Goal: Check status: Check status

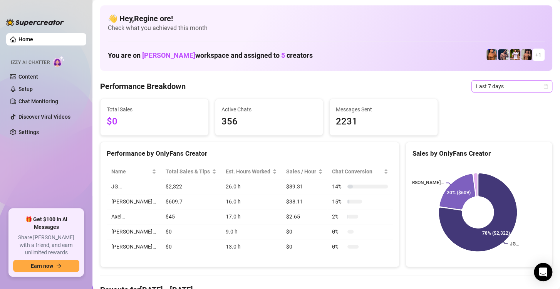
click at [514, 87] on span "Last 7 days" at bounding box center [512, 86] width 72 height 12
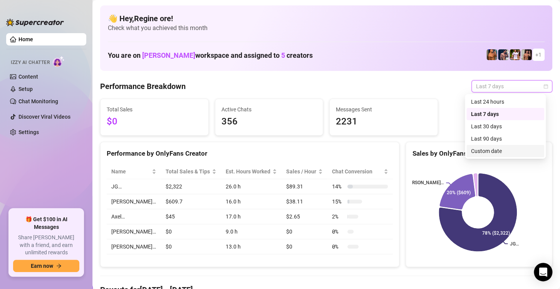
click at [494, 151] on div "Custom date" at bounding box center [505, 151] width 69 height 8
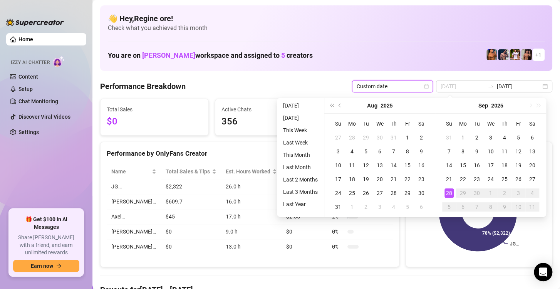
type input "[DATE]"
click at [448, 192] on div "28" at bounding box center [448, 192] width 9 height 9
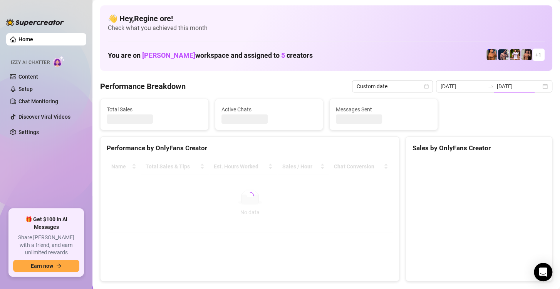
type input "[DATE]"
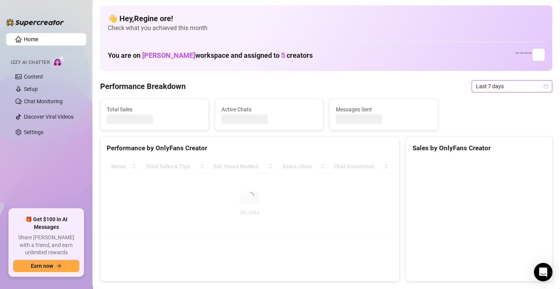
click at [503, 89] on span "Last 7 days" at bounding box center [512, 86] width 72 height 12
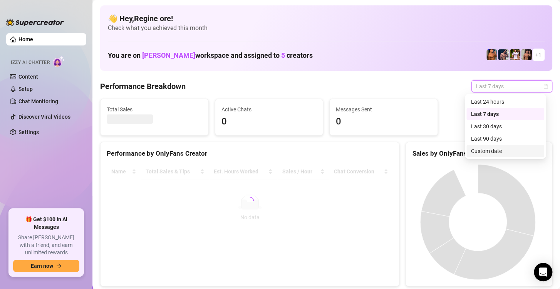
click at [492, 149] on div "Custom date" at bounding box center [505, 151] width 69 height 8
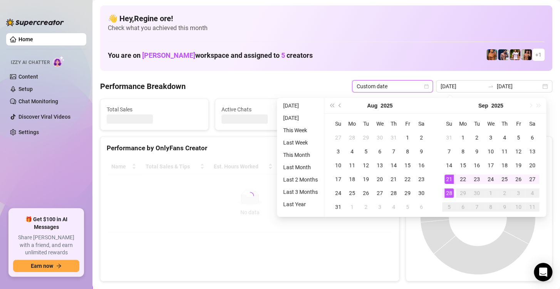
click at [449, 191] on div "28" at bounding box center [448, 192] width 9 height 9
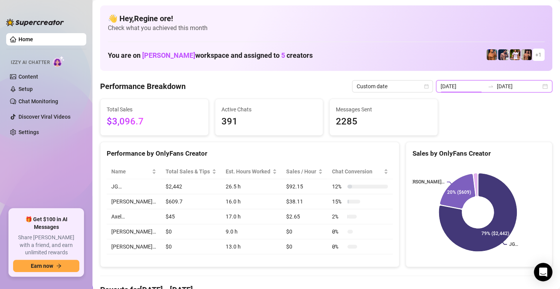
click at [447, 89] on input "[DATE]" at bounding box center [462, 86] width 44 height 8
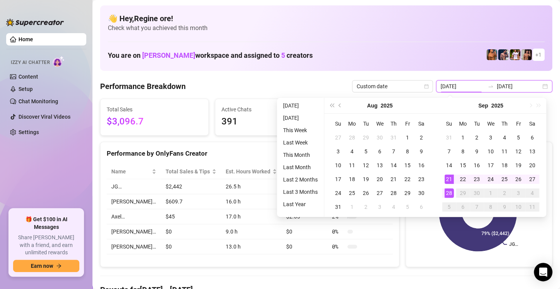
type input "[DATE]"
click at [447, 194] on div "28" at bounding box center [448, 192] width 9 height 9
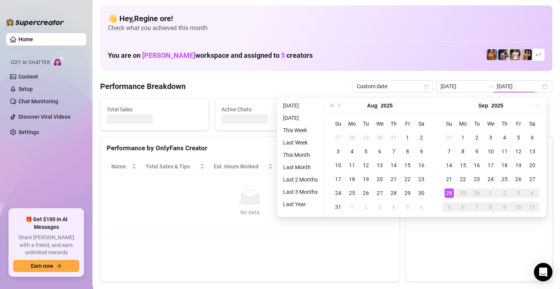
type input "[DATE]"
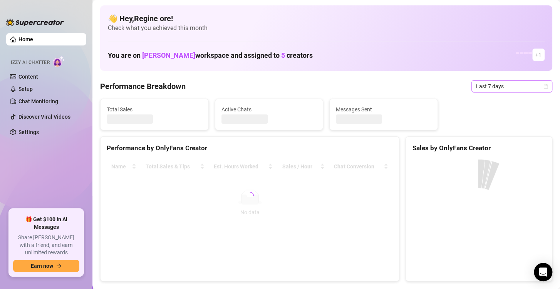
click at [489, 84] on span "Last 7 days" at bounding box center [512, 86] width 72 height 12
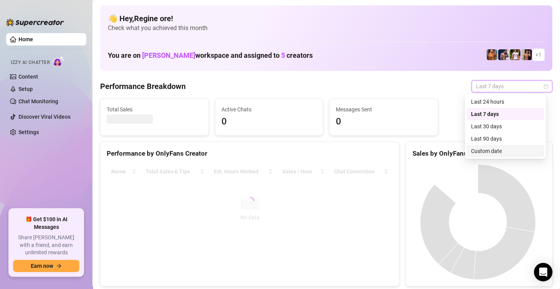
click at [487, 151] on div "Custom date" at bounding box center [505, 151] width 69 height 8
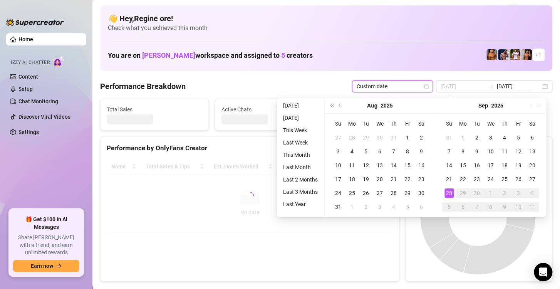
click at [448, 193] on div "28" at bounding box center [448, 192] width 9 height 9
type input "[DATE]"
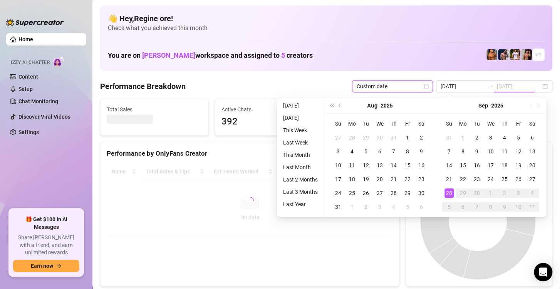
click at [448, 193] on div "28" at bounding box center [448, 192] width 9 height 9
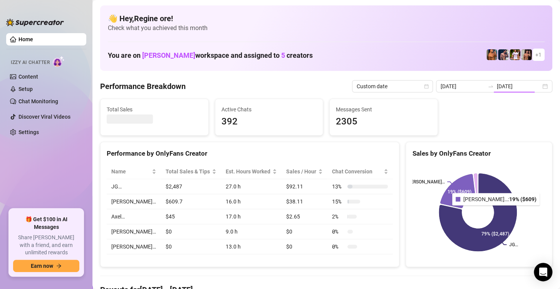
type input "[DATE]"
click at [457, 88] on input "[DATE]" at bounding box center [462, 86] width 44 height 8
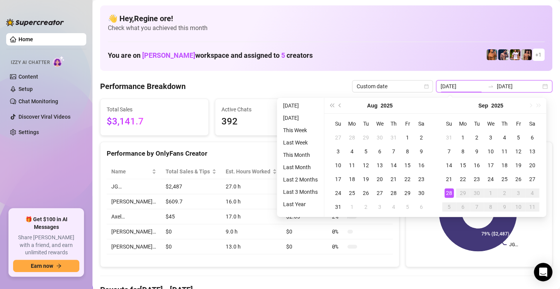
type input "[DATE]"
click at [445, 196] on div "28" at bounding box center [448, 192] width 9 height 9
click at [445, 192] on div "28" at bounding box center [448, 192] width 9 height 9
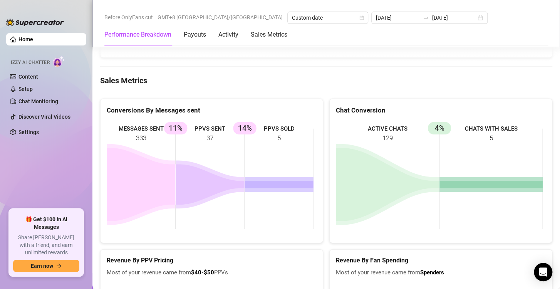
scroll to position [1001, 0]
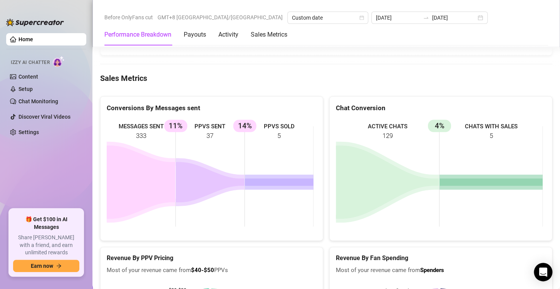
drag, startPoint x: 203, startPoint y: 131, endPoint x: 226, endPoint y: 135, distance: 23.6
click at [226, 135] on rect at bounding box center [210, 176] width 207 height 115
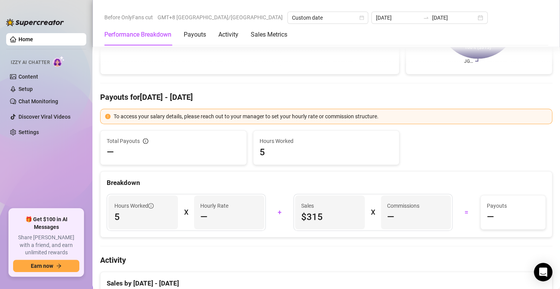
scroll to position [0, 0]
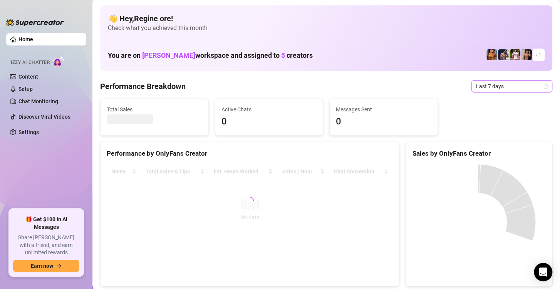
click at [500, 86] on span "Last 7 days" at bounding box center [512, 86] width 72 height 12
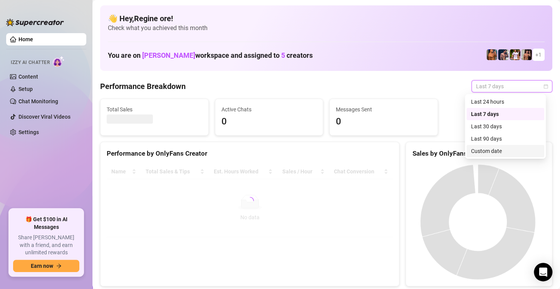
click at [492, 151] on div "Custom date" at bounding box center [505, 151] width 69 height 8
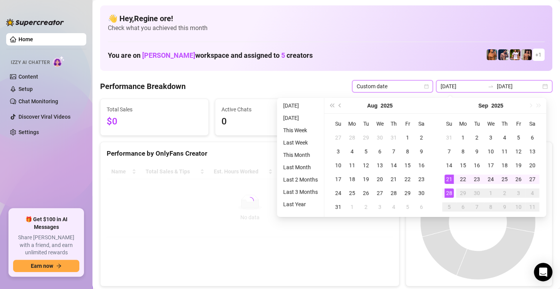
click at [463, 84] on input "[DATE]" at bounding box center [462, 86] width 44 height 8
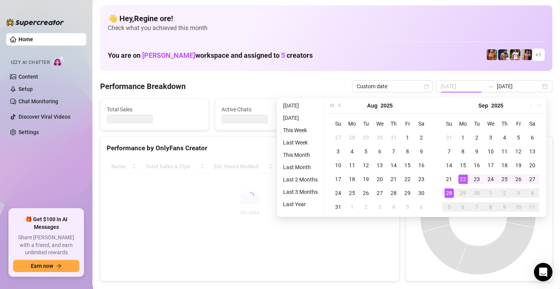
click at [446, 190] on div "28" at bounding box center [448, 192] width 9 height 9
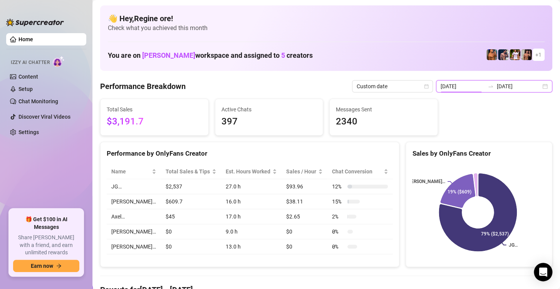
click at [450, 88] on input "[DATE]" at bounding box center [462, 86] width 44 height 8
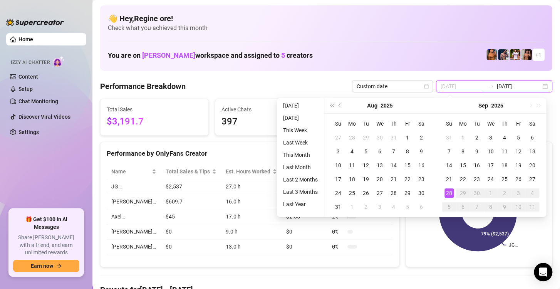
type input "[DATE]"
click at [448, 196] on div "28" at bounding box center [448, 192] width 9 height 9
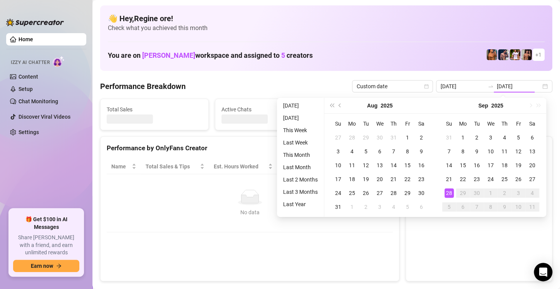
type input "[DATE]"
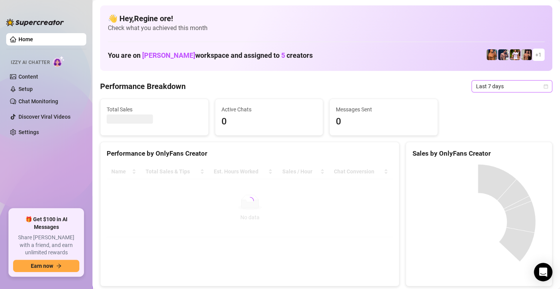
click at [484, 87] on span "Last 7 days" at bounding box center [512, 86] width 72 height 12
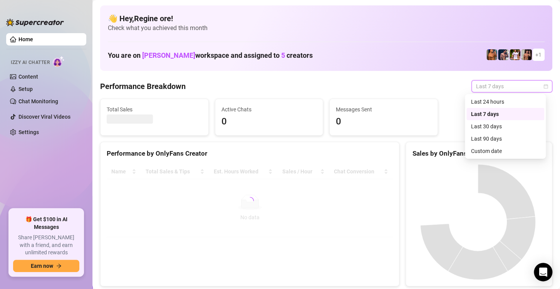
click at [482, 151] on div "Sales by OnlyFans Creator" at bounding box center [479, 153] width 134 height 10
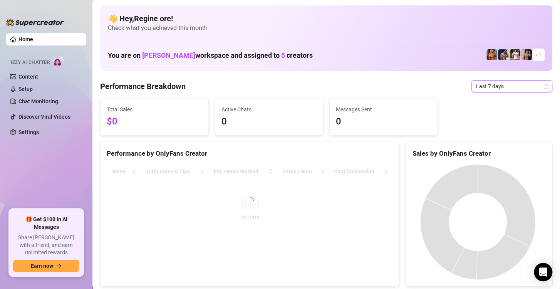
click at [512, 91] on span "Last 7 days" at bounding box center [512, 86] width 72 height 12
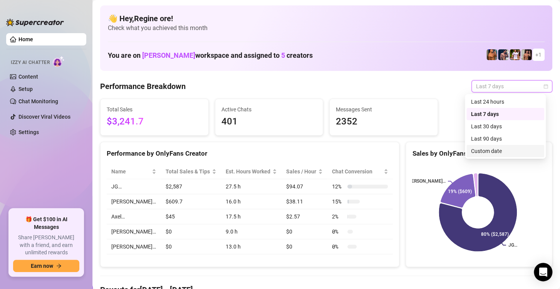
click at [490, 148] on div "Custom date" at bounding box center [505, 151] width 69 height 8
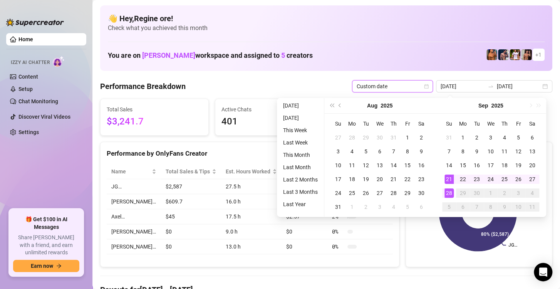
type input "[DATE]"
click at [446, 192] on div "28" at bounding box center [448, 192] width 9 height 9
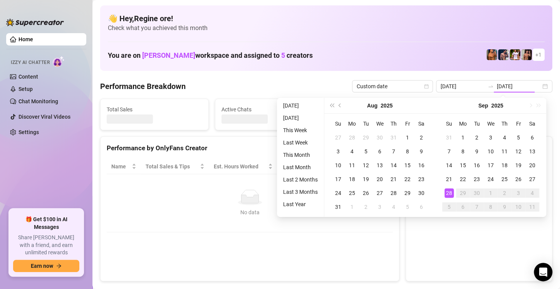
type input "[DATE]"
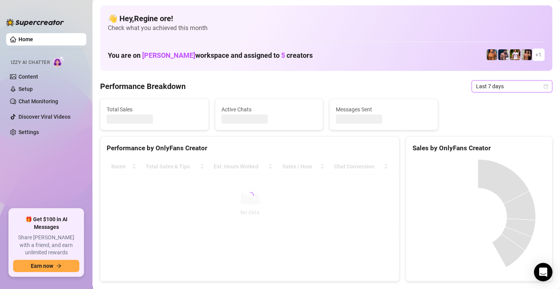
click at [482, 85] on span "Last 7 days" at bounding box center [512, 86] width 72 height 12
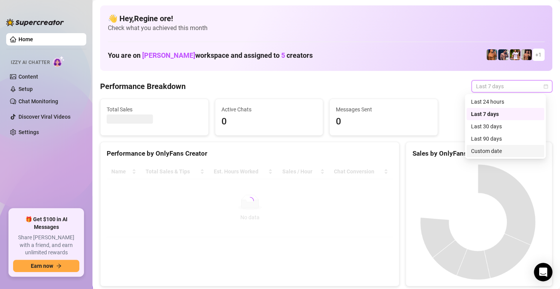
click at [485, 151] on div "Custom date" at bounding box center [505, 151] width 69 height 8
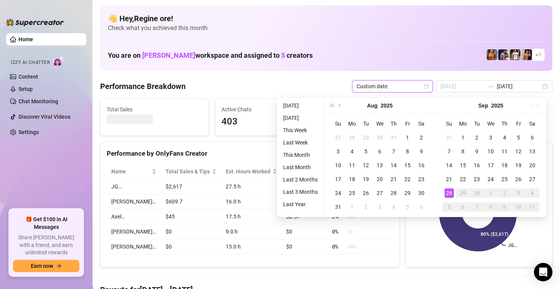
click at [446, 195] on div "28" at bounding box center [448, 192] width 9 height 9
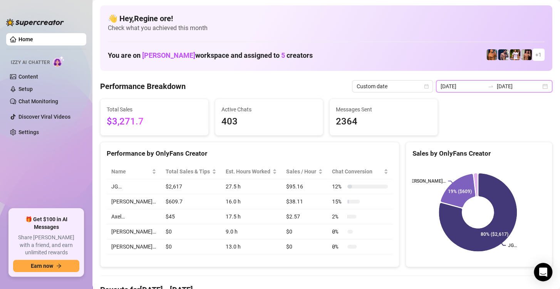
click at [454, 88] on input "[DATE]" at bounding box center [462, 86] width 44 height 8
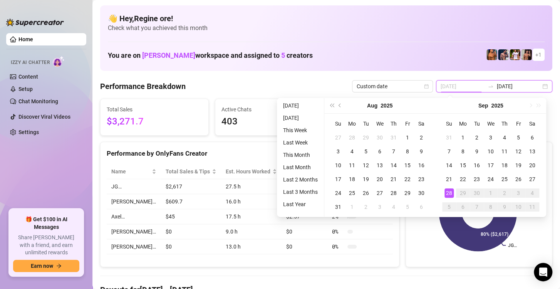
type input "[DATE]"
click at [450, 194] on div "28" at bounding box center [448, 192] width 9 height 9
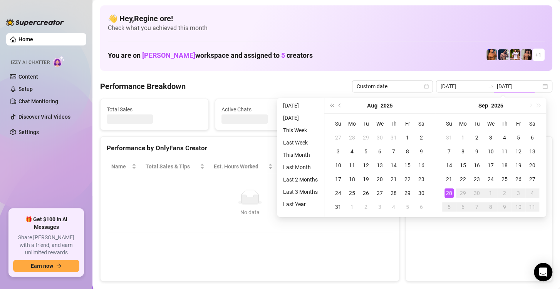
type input "[DATE]"
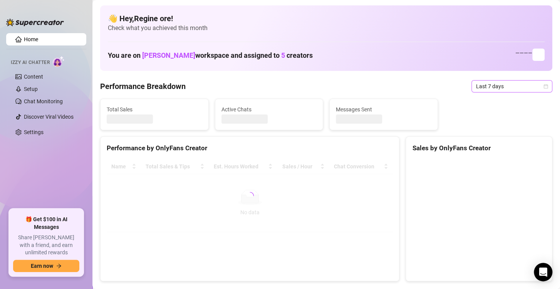
click at [487, 87] on span "Last 7 days" at bounding box center [512, 86] width 72 height 12
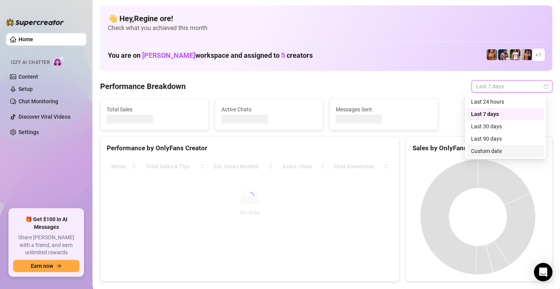
click at [482, 151] on div "Custom date" at bounding box center [505, 151] width 69 height 8
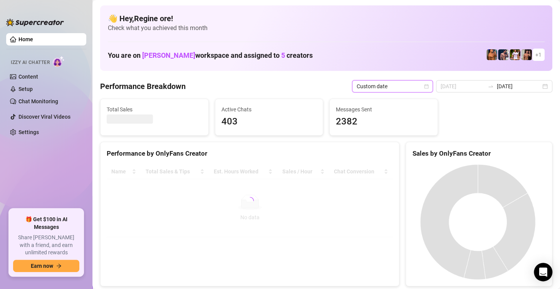
click at [482, 151] on div "Sales by OnlyFans Creator" at bounding box center [479, 153] width 134 height 10
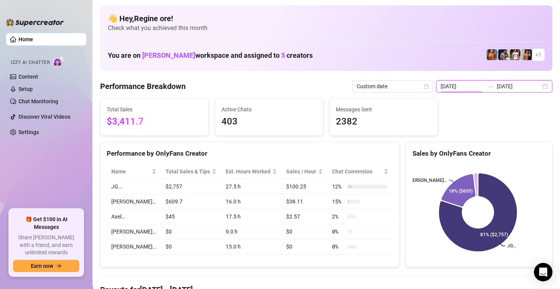
click at [461, 86] on input "[DATE]" at bounding box center [462, 86] width 44 height 8
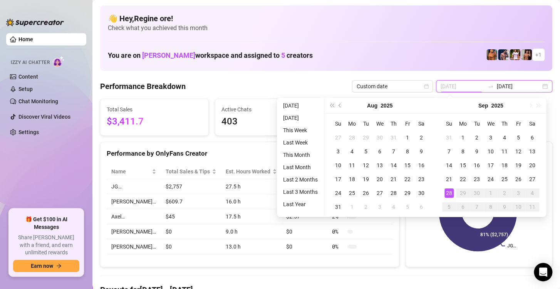
type input "[DATE]"
click at [447, 193] on div "28" at bounding box center [448, 192] width 9 height 9
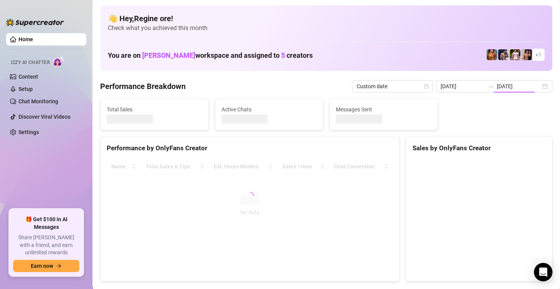
type input "[DATE]"
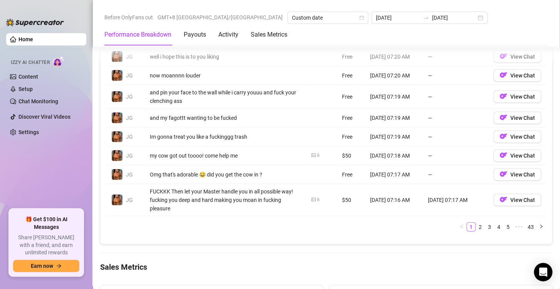
scroll to position [1001, 0]
